Goal: Find specific page/section: Find specific page/section

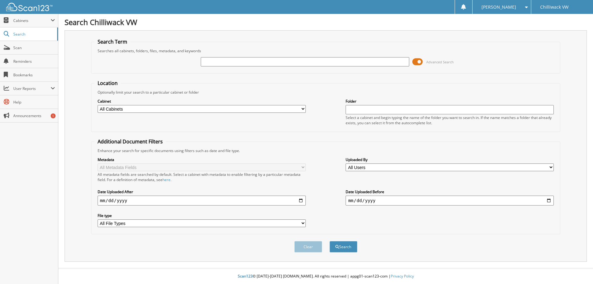
click at [282, 60] on input "text" at bounding box center [305, 61] width 208 height 9
click at [309, 45] on fieldset "Search Term Searches all cabinets, folders, files, metadata, and keywords Advan…" at bounding box center [326, 55] width 470 height 35
click at [294, 62] on input "text" at bounding box center [305, 61] width 208 height 9
click at [330, 241] on button "Search" at bounding box center [344, 246] width 28 height 11
type input "henderson\"
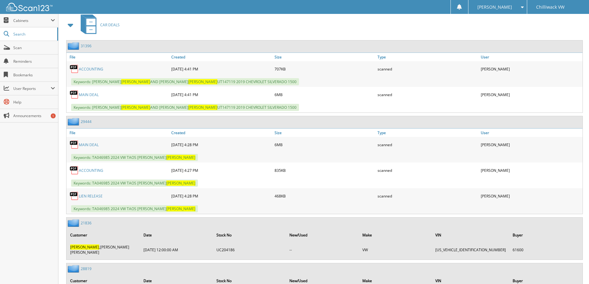
scroll to position [5923, 0]
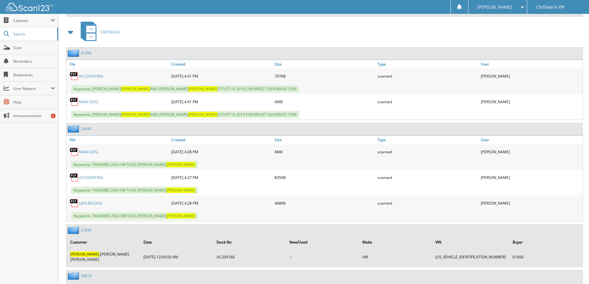
click at [85, 227] on link "21836" at bounding box center [86, 229] width 11 height 5
